Goal: Communication & Community: Participate in discussion

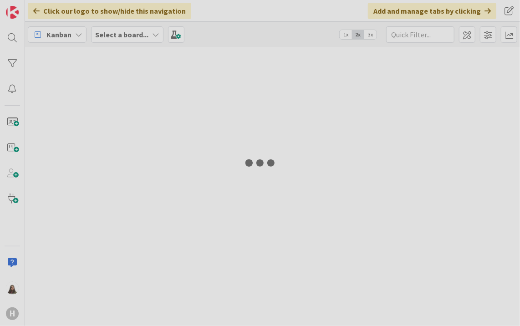
type input "desktop"
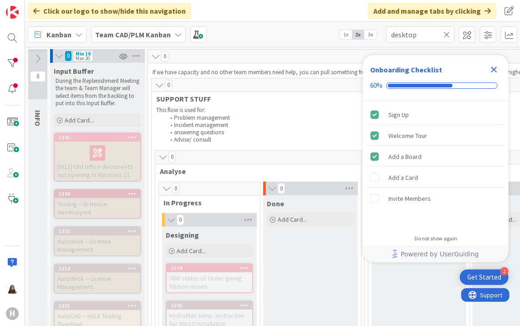
click at [494, 72] on icon "Close Checklist" at bounding box center [494, 69] width 11 height 11
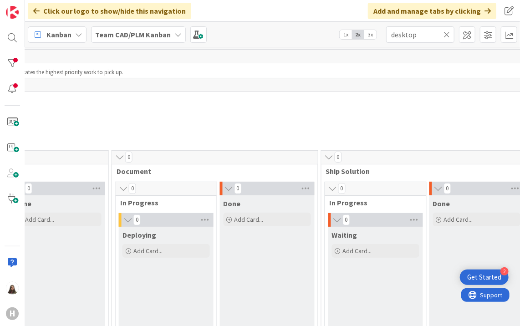
scroll to position [0, 460]
click at [174, 35] on icon at bounding box center [177, 34] width 7 height 7
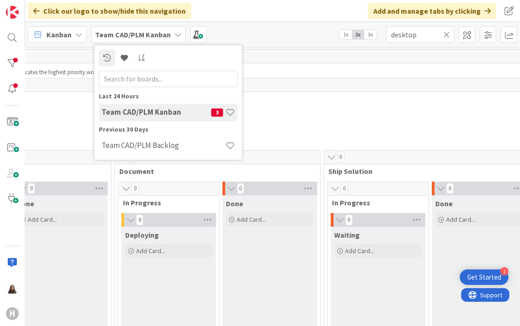
click at [155, 104] on div "Team CAD/PLM Kanban 3" at bounding box center [168, 112] width 139 height 17
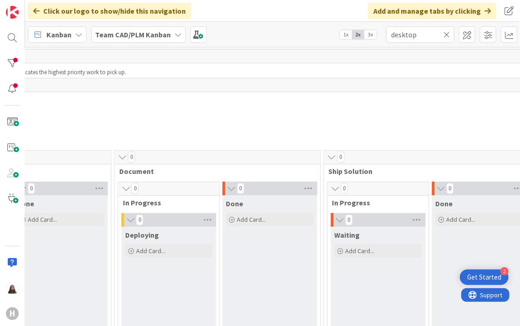
click at [175, 33] on icon at bounding box center [177, 34] width 7 height 7
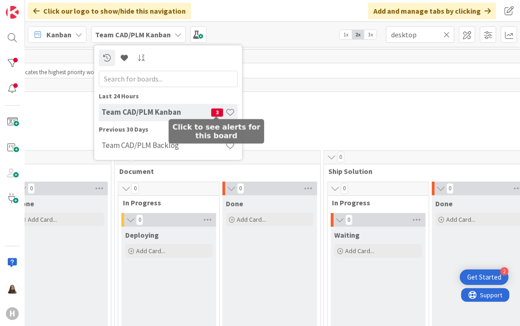
click at [217, 109] on span "3" at bounding box center [217, 112] width 12 height 8
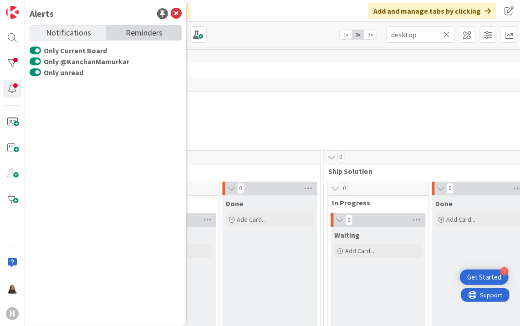
click at [133, 35] on span "Reminders" at bounding box center [144, 32] width 37 height 13
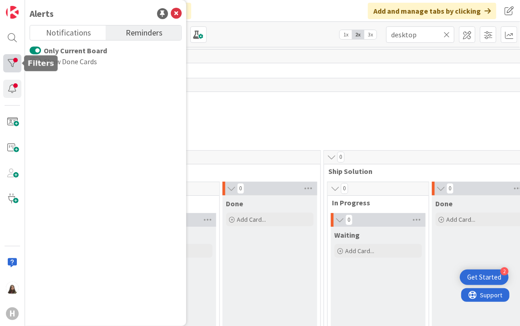
click at [10, 66] on div at bounding box center [12, 63] width 18 height 18
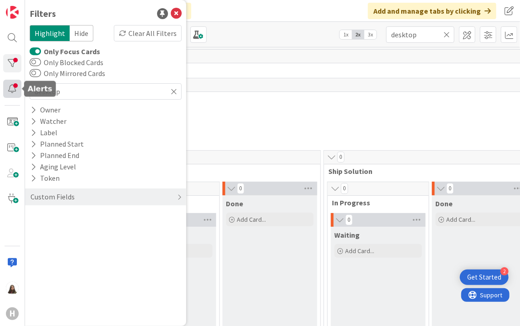
click at [15, 83] on div at bounding box center [12, 89] width 18 height 18
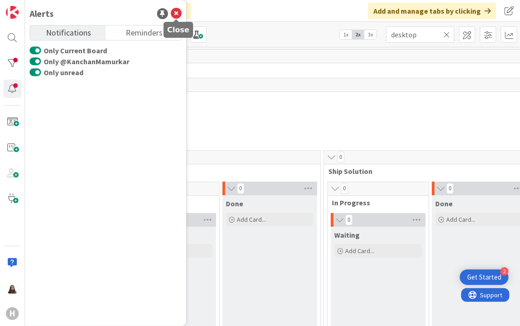
click at [176, 10] on icon at bounding box center [176, 13] width 11 height 11
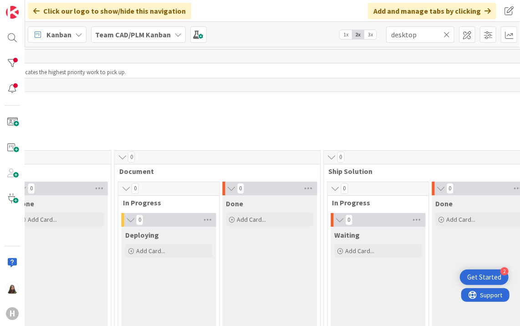
click at [79, 33] on icon at bounding box center [78, 34] width 7 height 7
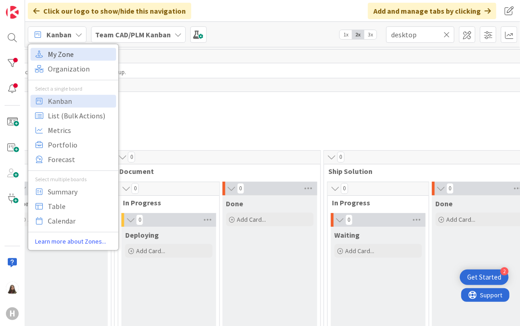
click at [66, 51] on span "My Zone" at bounding box center [81, 54] width 66 height 14
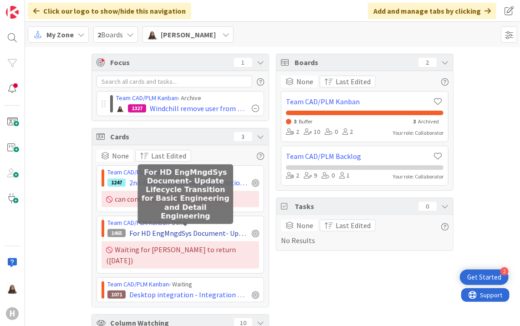
click at [168, 234] on span "For HD EngMngdSys Document- Update Lifecycle Transition for Basic Engineering a…" at bounding box center [188, 233] width 119 height 11
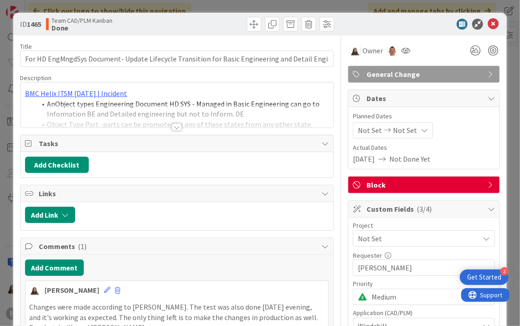
click at [175, 127] on div at bounding box center [177, 126] width 10 height 7
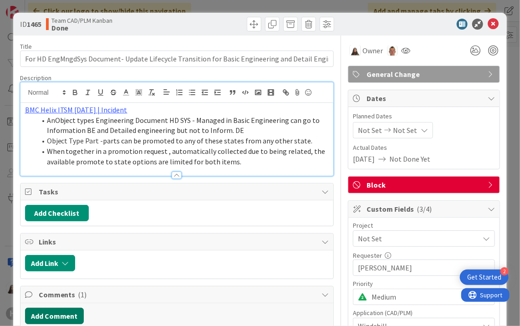
click at [41, 309] on button "Add Comment" at bounding box center [54, 316] width 59 height 16
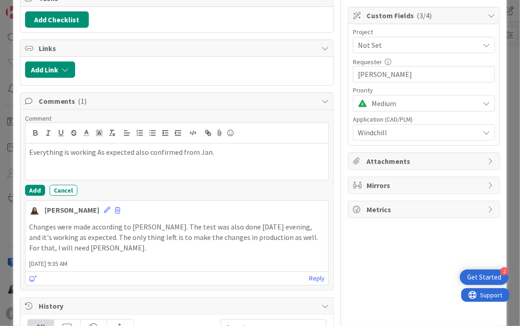
scroll to position [197, 0]
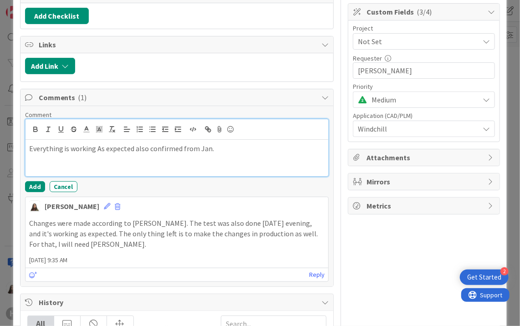
click at [131, 146] on p "Everything is working As expected also confirmed from Jan." at bounding box center [177, 148] width 296 height 10
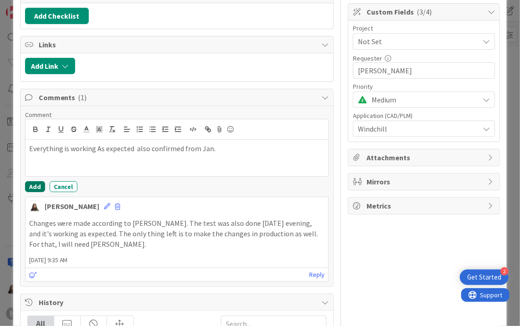
click at [31, 186] on button "Add" at bounding box center [35, 186] width 20 height 11
